Goal: Task Accomplishment & Management: Manage account settings

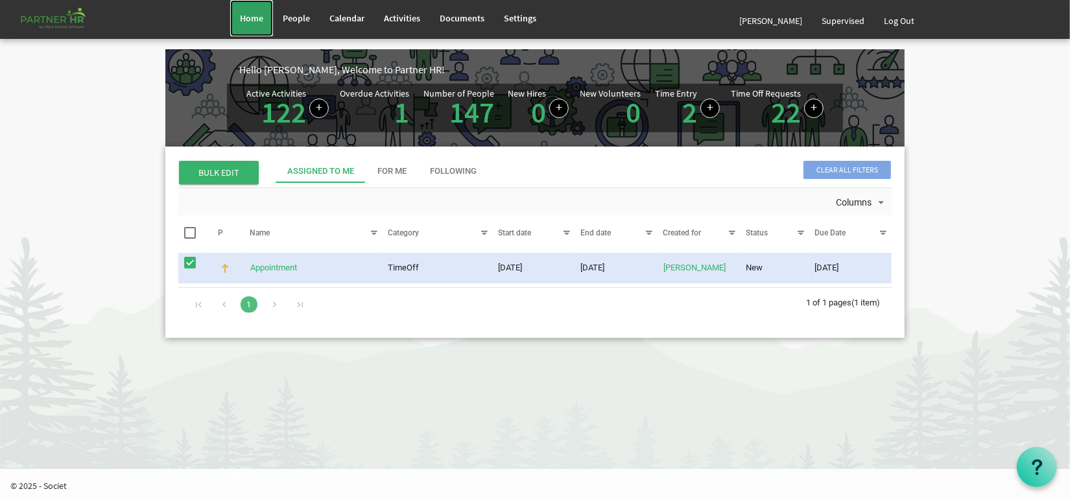
click at [255, 14] on span "Home" at bounding box center [251, 18] width 23 height 12
click at [269, 265] on link "Appointment" at bounding box center [273, 268] width 47 height 10
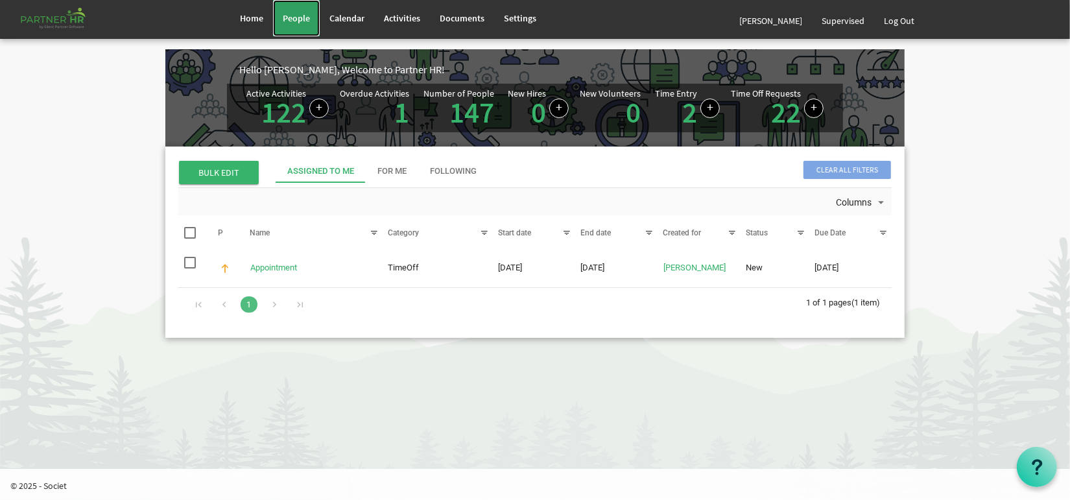
click at [288, 27] on link "People" at bounding box center [296, 18] width 47 height 36
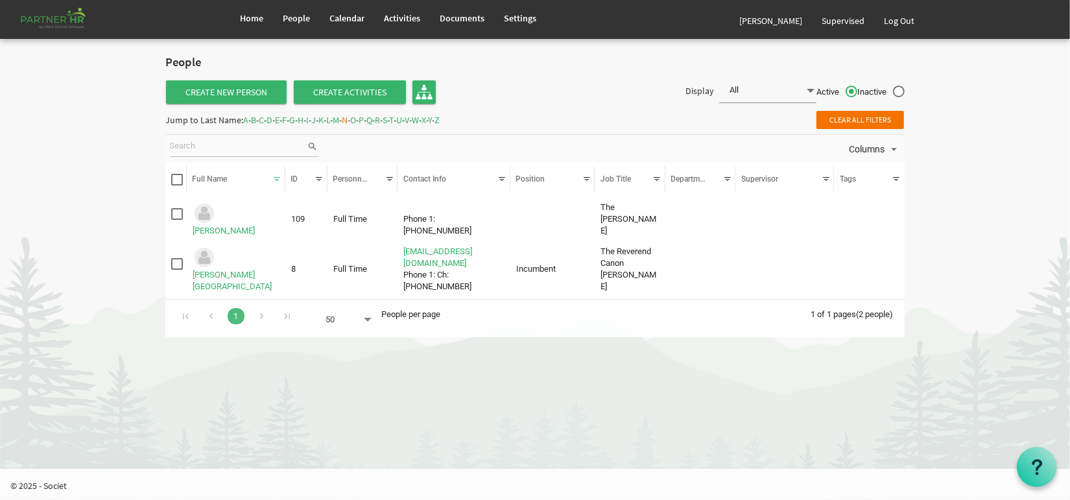
click at [387, 119] on span "S" at bounding box center [385, 120] width 5 height 12
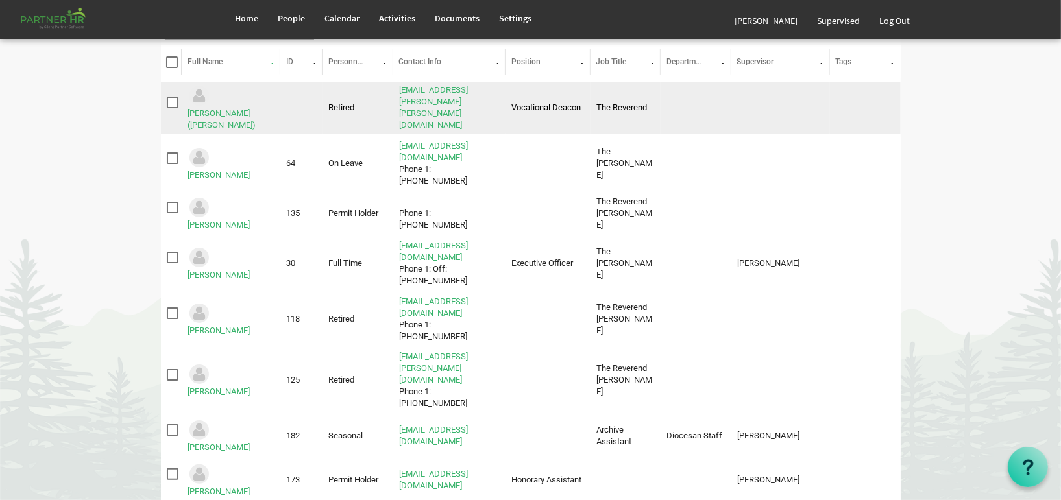
scroll to position [194, 0]
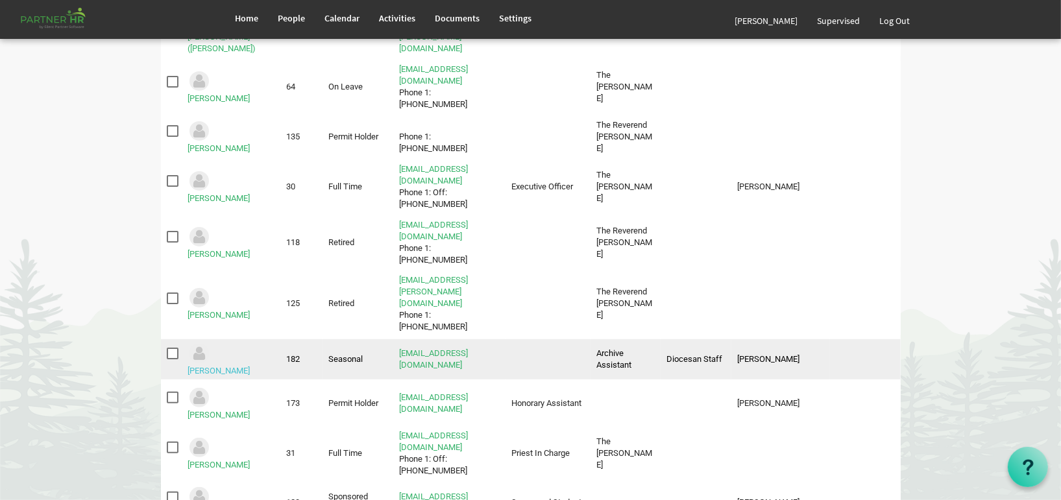
click at [250, 366] on link "Soares, Cristina" at bounding box center [218, 371] width 62 height 10
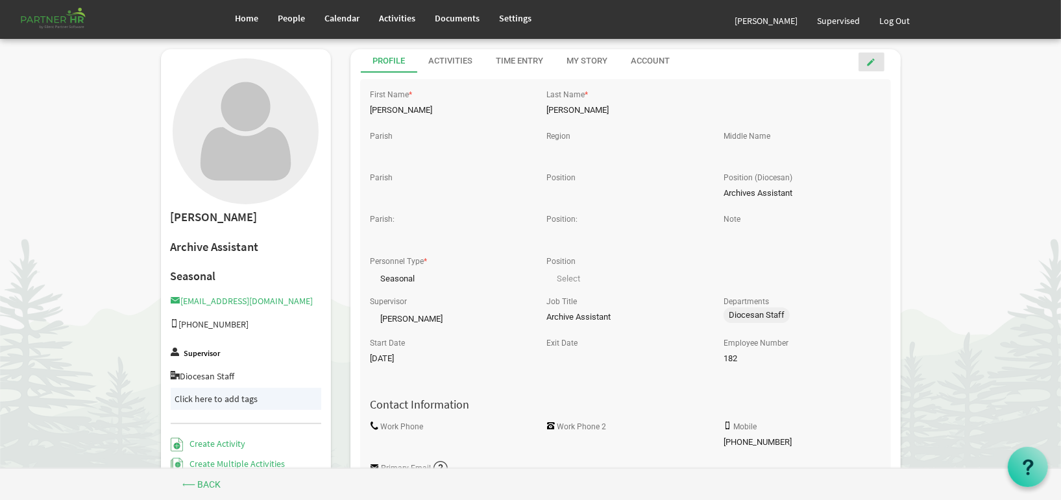
click at [865, 64] on link at bounding box center [871, 62] width 26 height 19
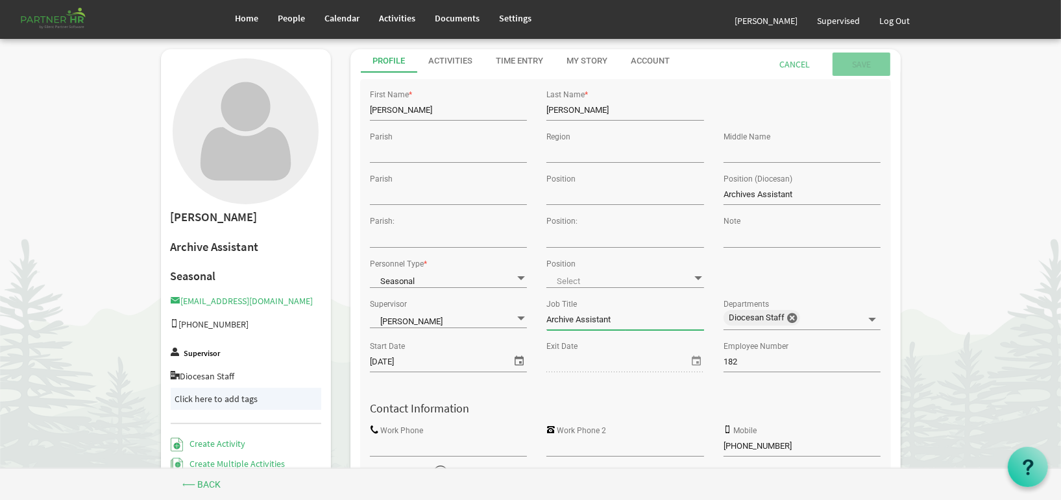
drag, startPoint x: 621, startPoint y: 319, endPoint x: 525, endPoint y: 320, distance: 96.0
click at [525, 320] on div "Supervisor Alex Pierson Alex Pierson Job Title Archive Assistant Departments Di…" at bounding box center [625, 316] width 531 height 42
type input "Receptionist and Archive Assistant"
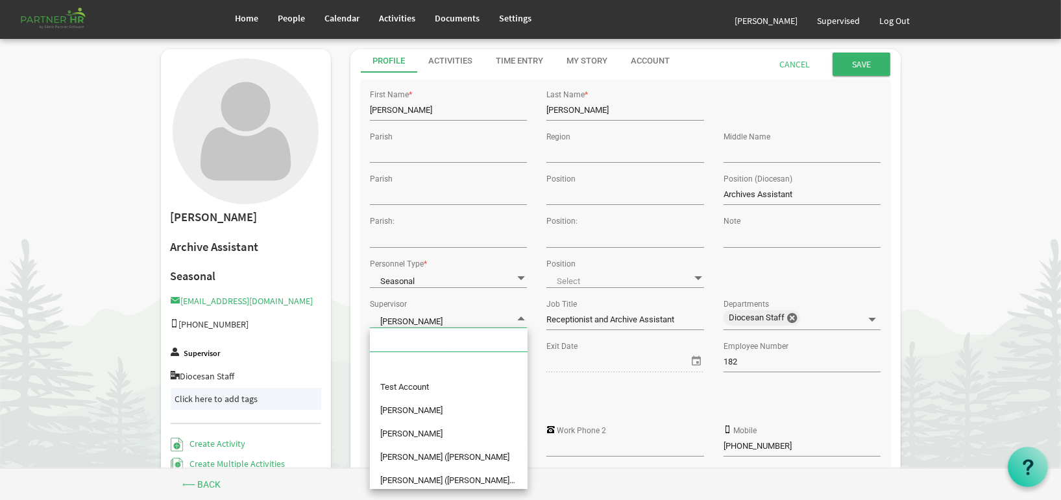
click at [525, 320] on span at bounding box center [521, 319] width 12 height 12
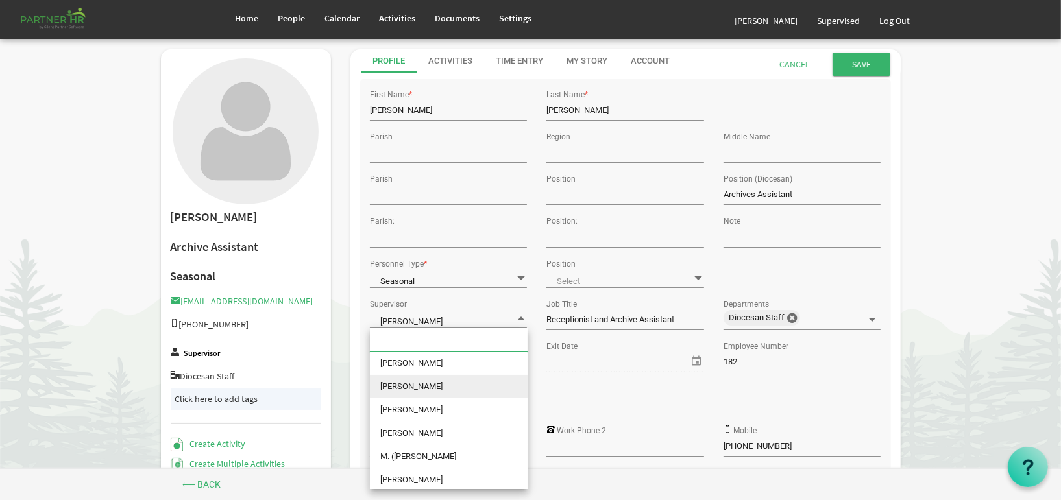
scroll to position [2705, 0]
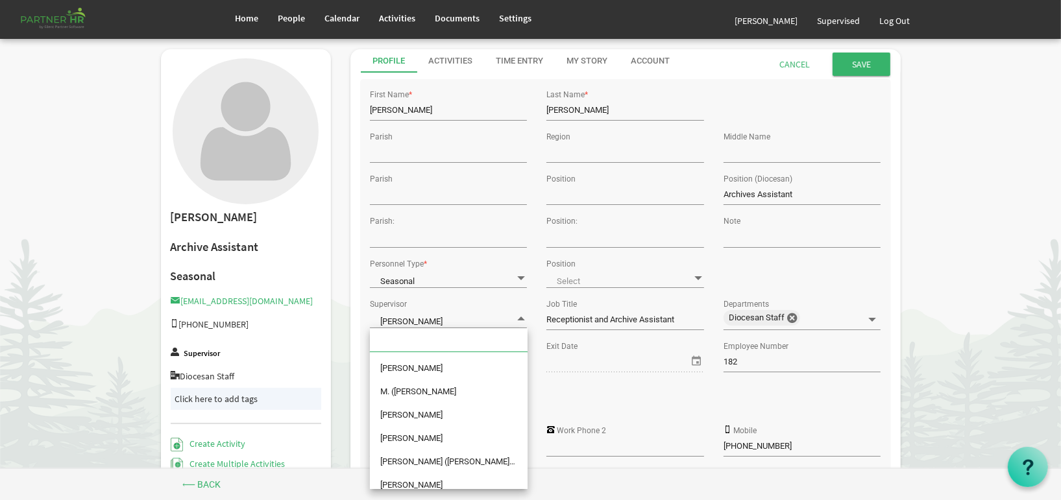
click at [429, 336] on input "text" at bounding box center [437, 339] width 134 height 23
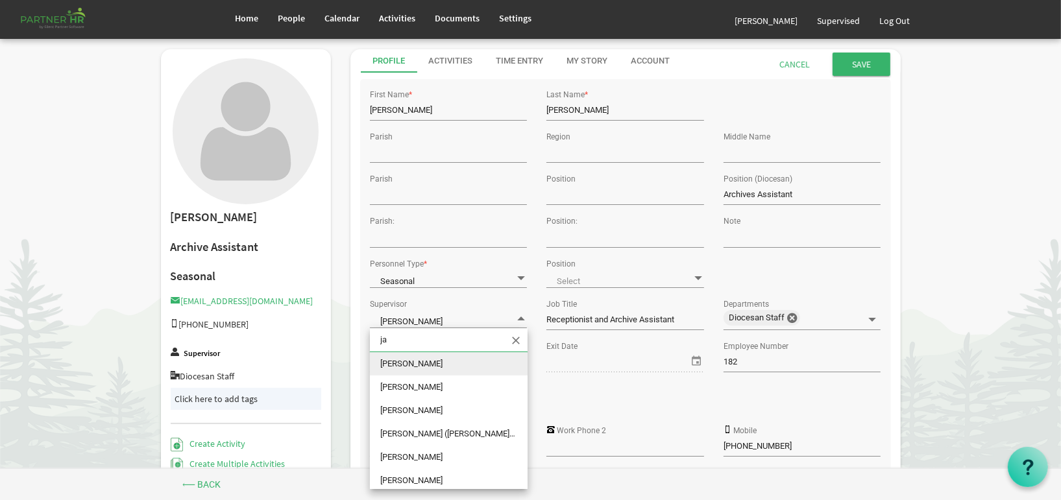
scroll to position [0, 0]
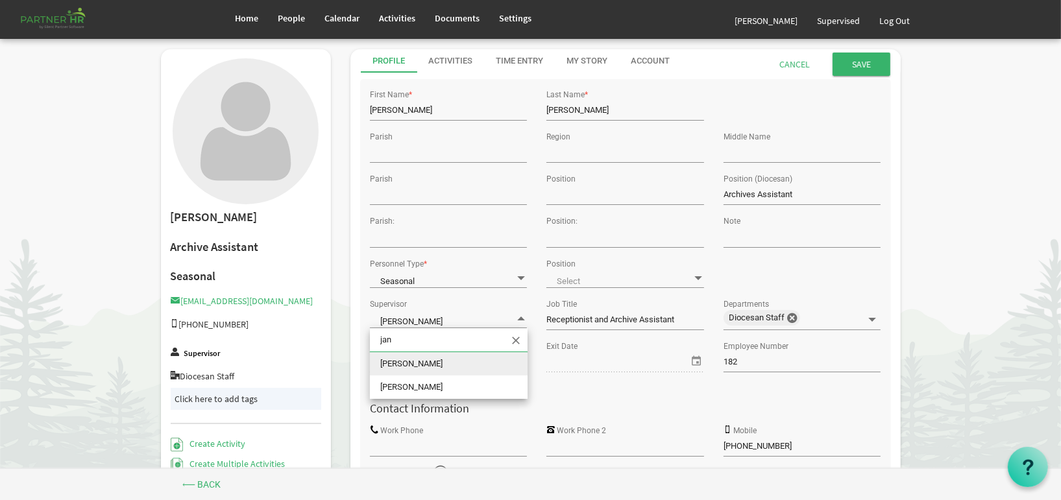
type input "jane"
click at [450, 366] on li "Jane Humphreys" at bounding box center [449, 363] width 158 height 23
type input "Jane Humphreys"
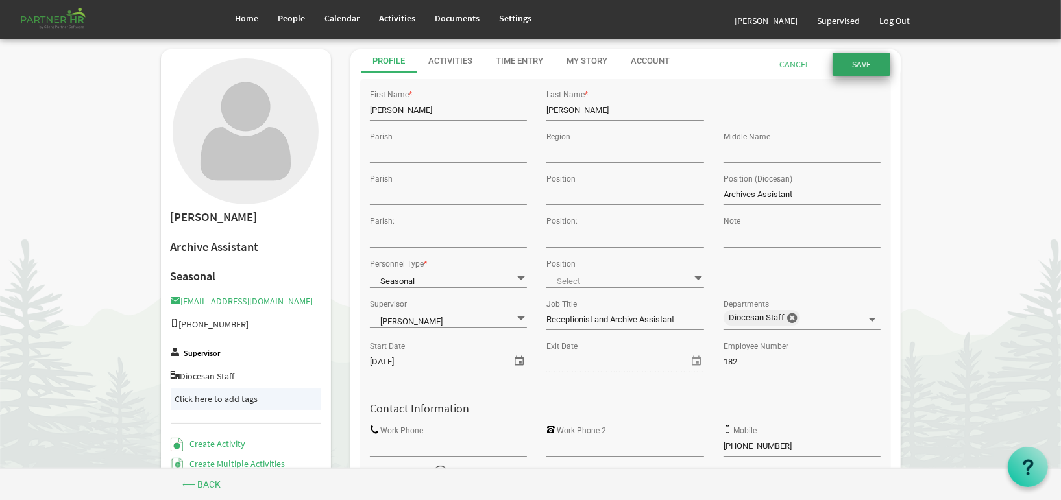
click at [853, 58] on input "submit" at bounding box center [861, 64] width 58 height 23
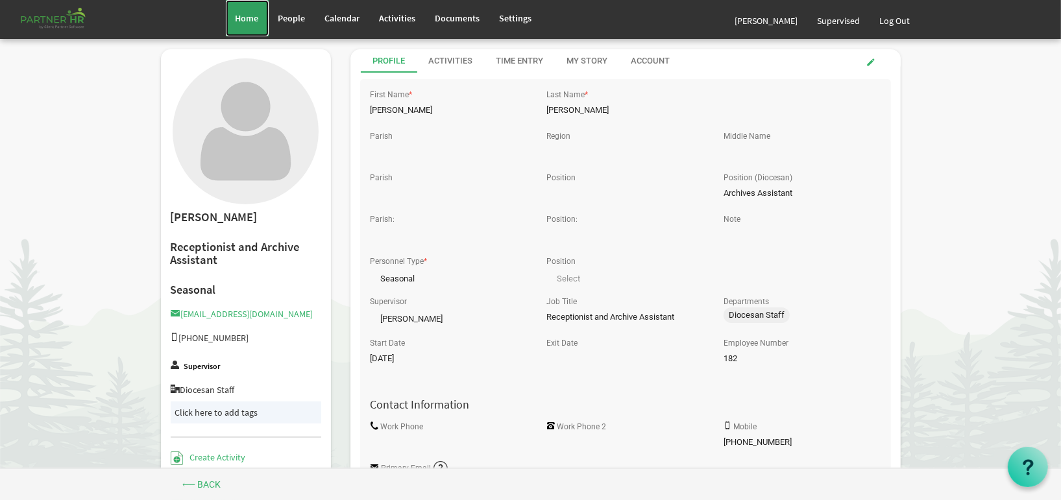
click at [244, 12] on span "Home" at bounding box center [247, 18] width 23 height 12
